Goal: Browse casually

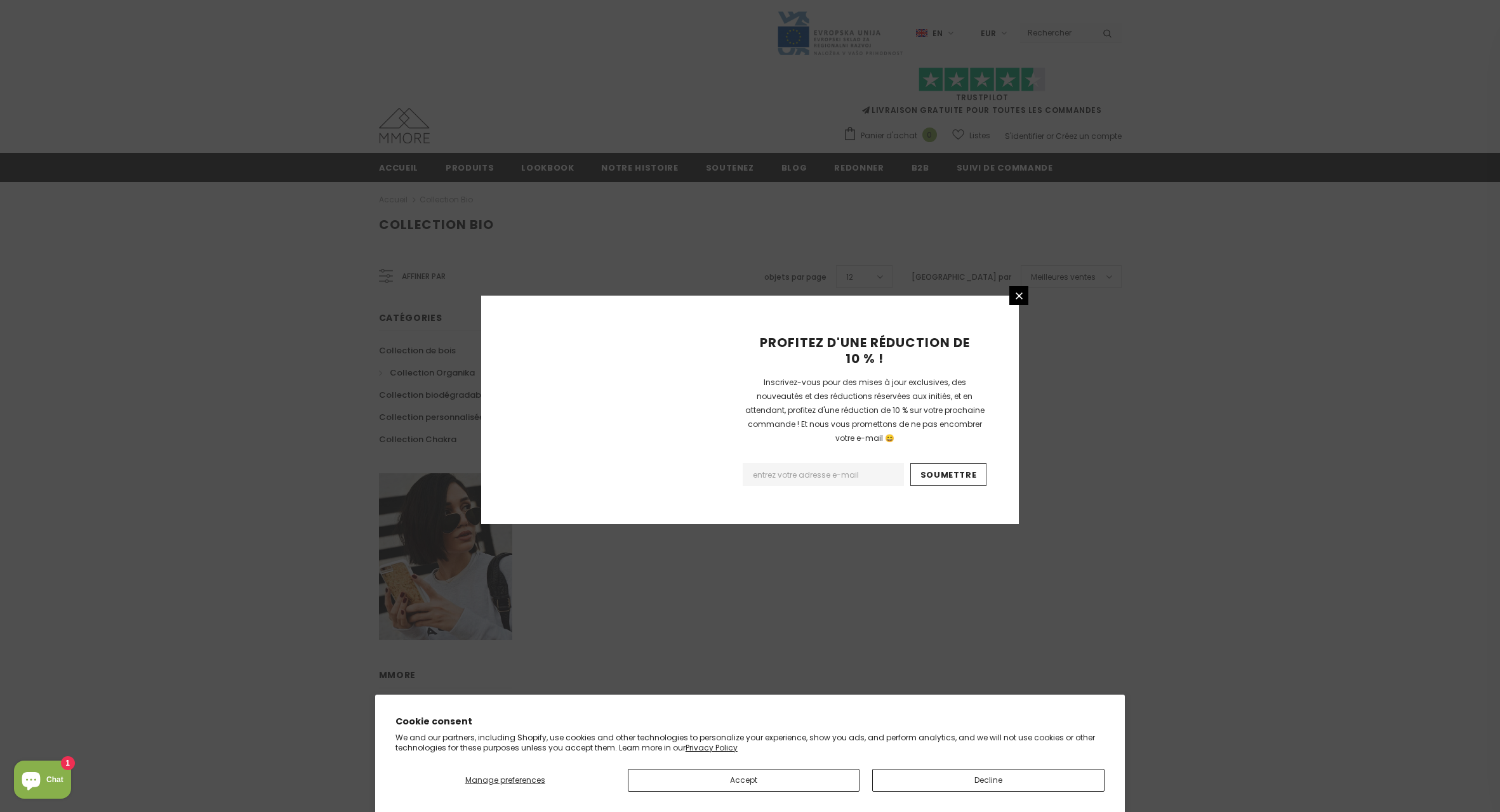
scroll to position [516, 0]
